Goal: Transaction & Acquisition: Purchase product/service

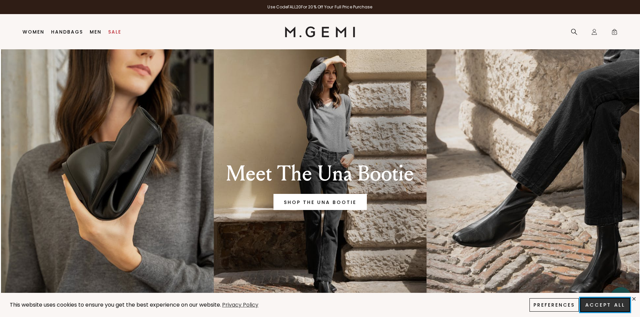
click at [606, 302] on button "Accept All" at bounding box center [605, 305] width 50 height 14
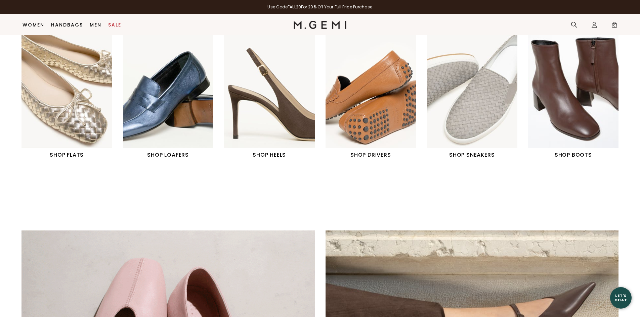
scroll to position [322, 0]
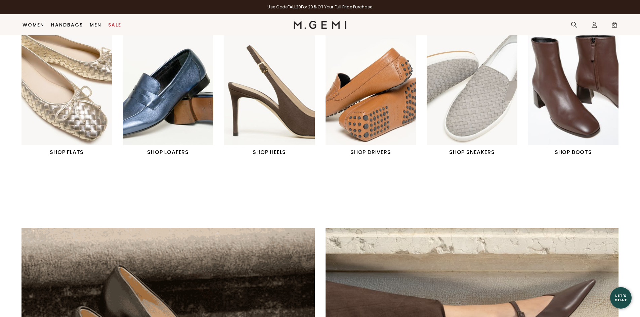
click at [570, 114] on img "6 / 6" at bounding box center [573, 88] width 91 height 113
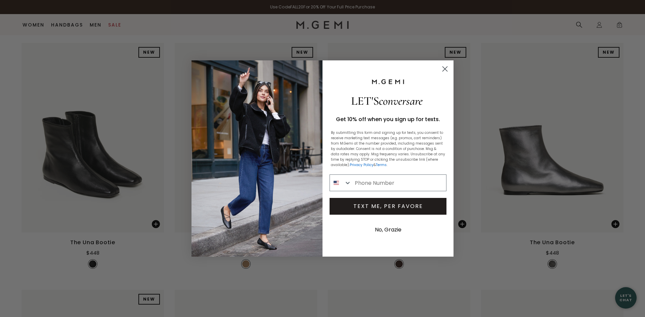
click at [447, 68] on circle "Close dialog" at bounding box center [444, 68] width 11 height 11
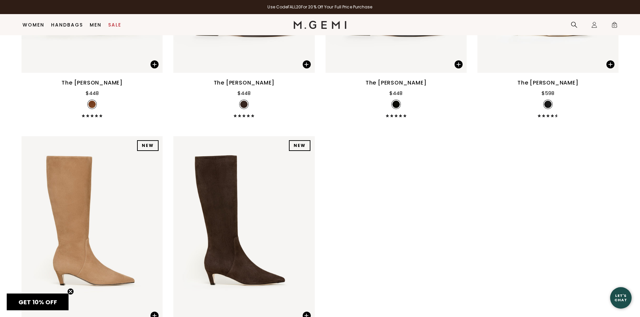
scroll to position [1094, 0]
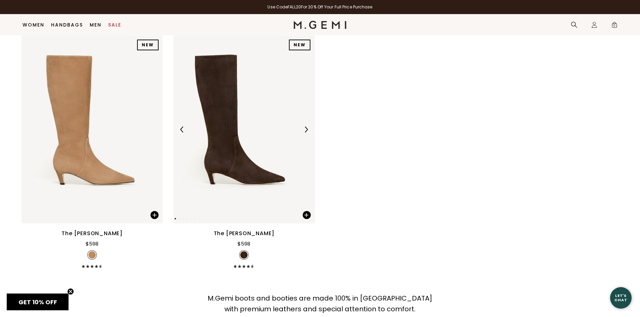
click at [238, 171] on img at bounding box center [243, 130] width 141 height 188
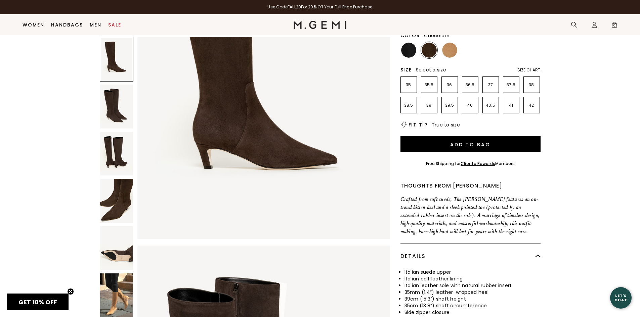
scroll to position [154, 0]
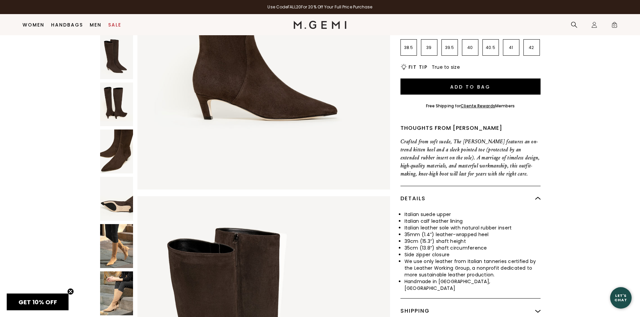
click at [118, 237] on img at bounding box center [116, 246] width 33 height 44
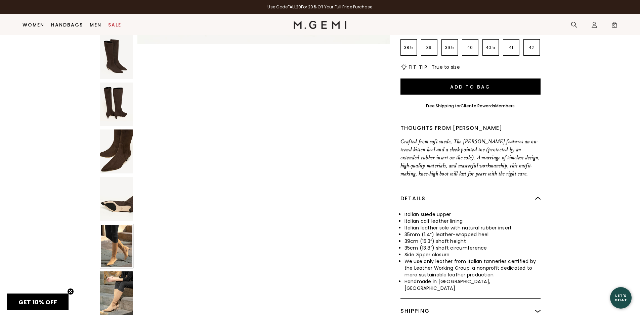
scroll to position [1683, 0]
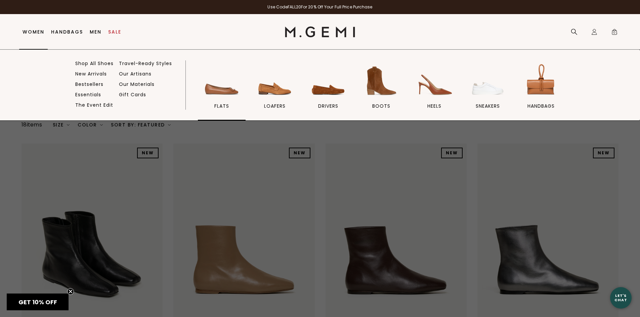
click at [220, 107] on span "flats" at bounding box center [221, 106] width 15 height 6
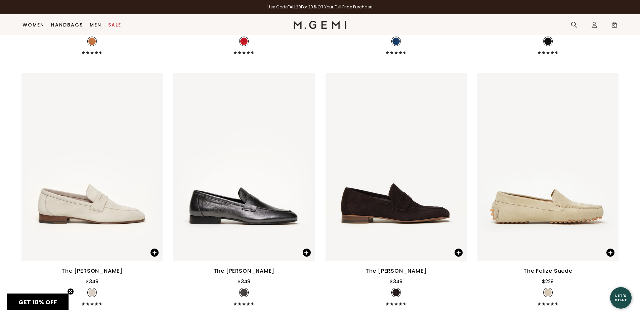
scroll to position [3637, 0]
